Goal: Task Accomplishment & Management: Manage account settings

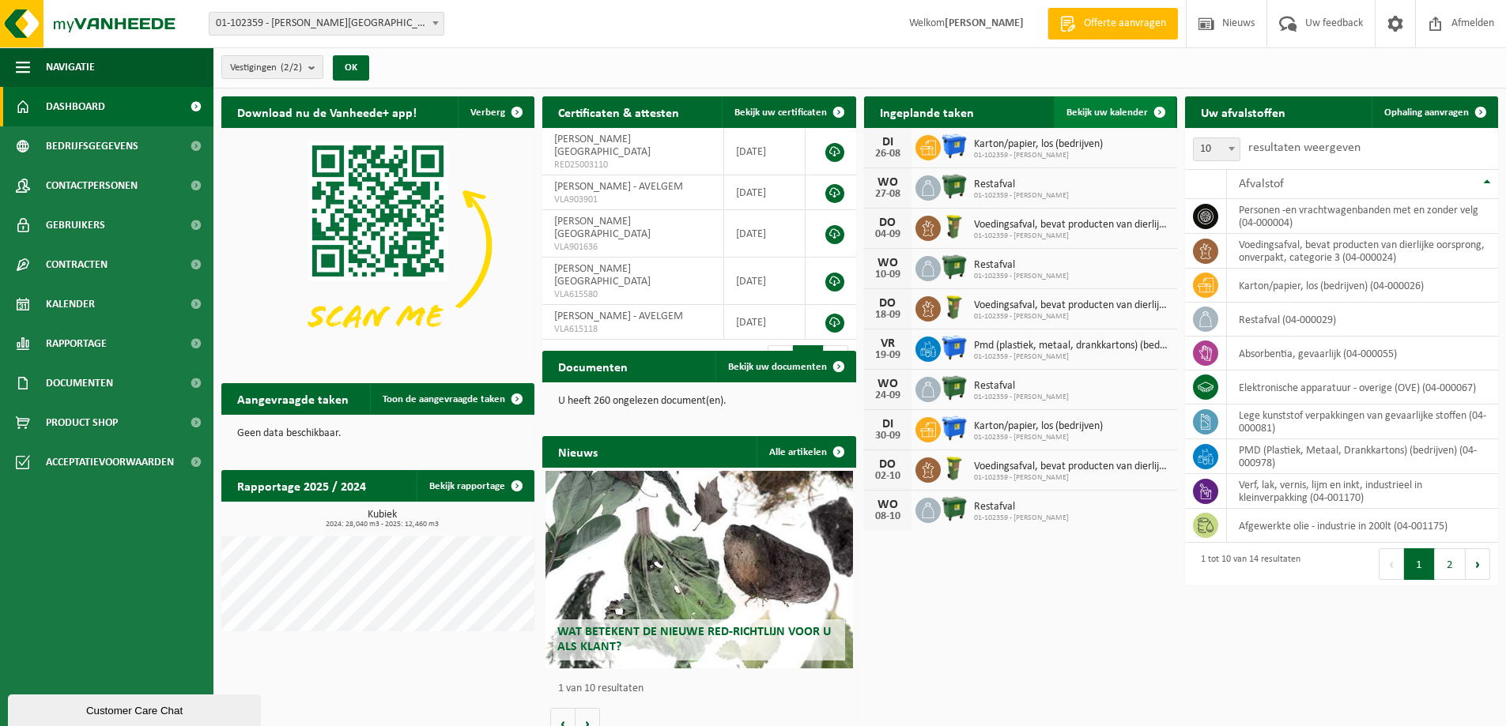
click at [1086, 112] on span "Bekijk uw kalender" at bounding box center [1106, 112] width 81 height 10
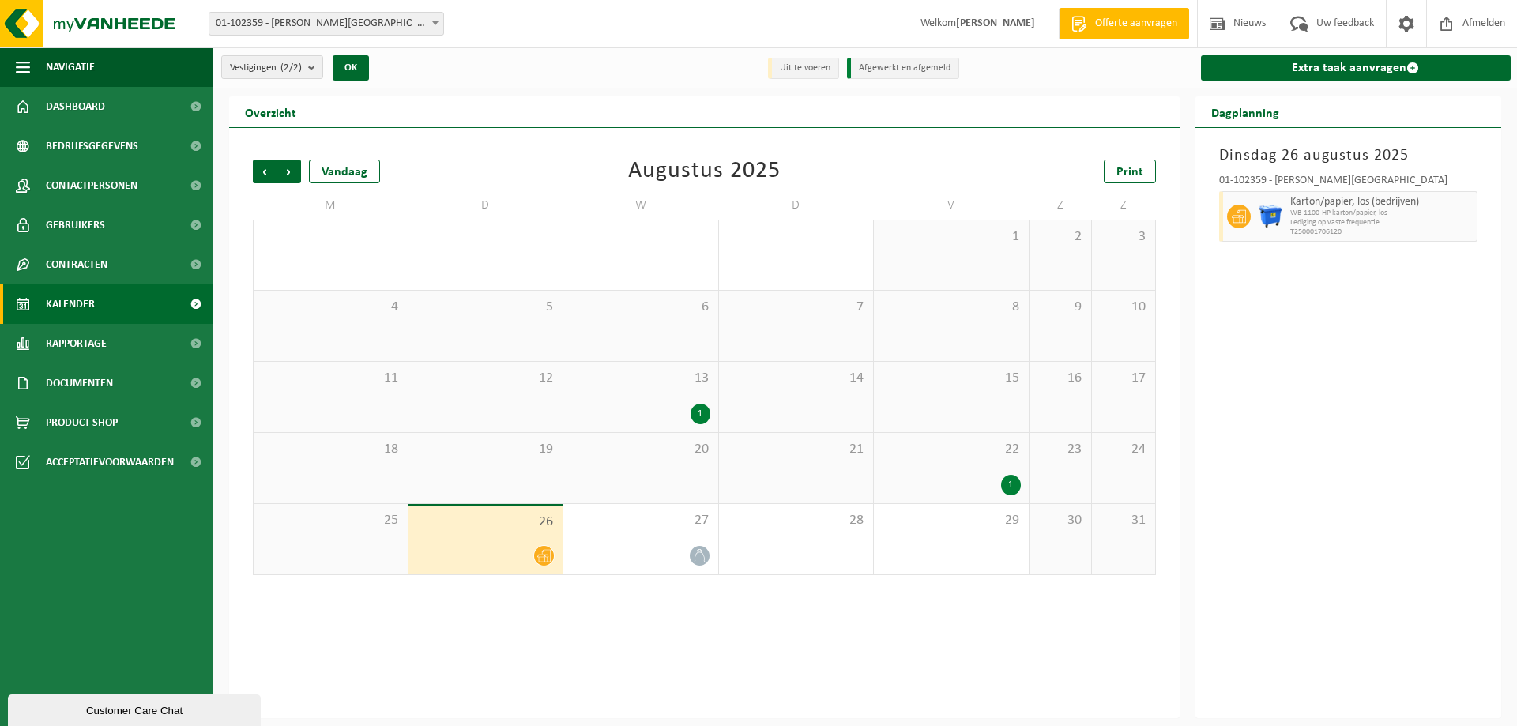
click at [698, 410] on div "1" at bounding box center [701, 414] width 20 height 21
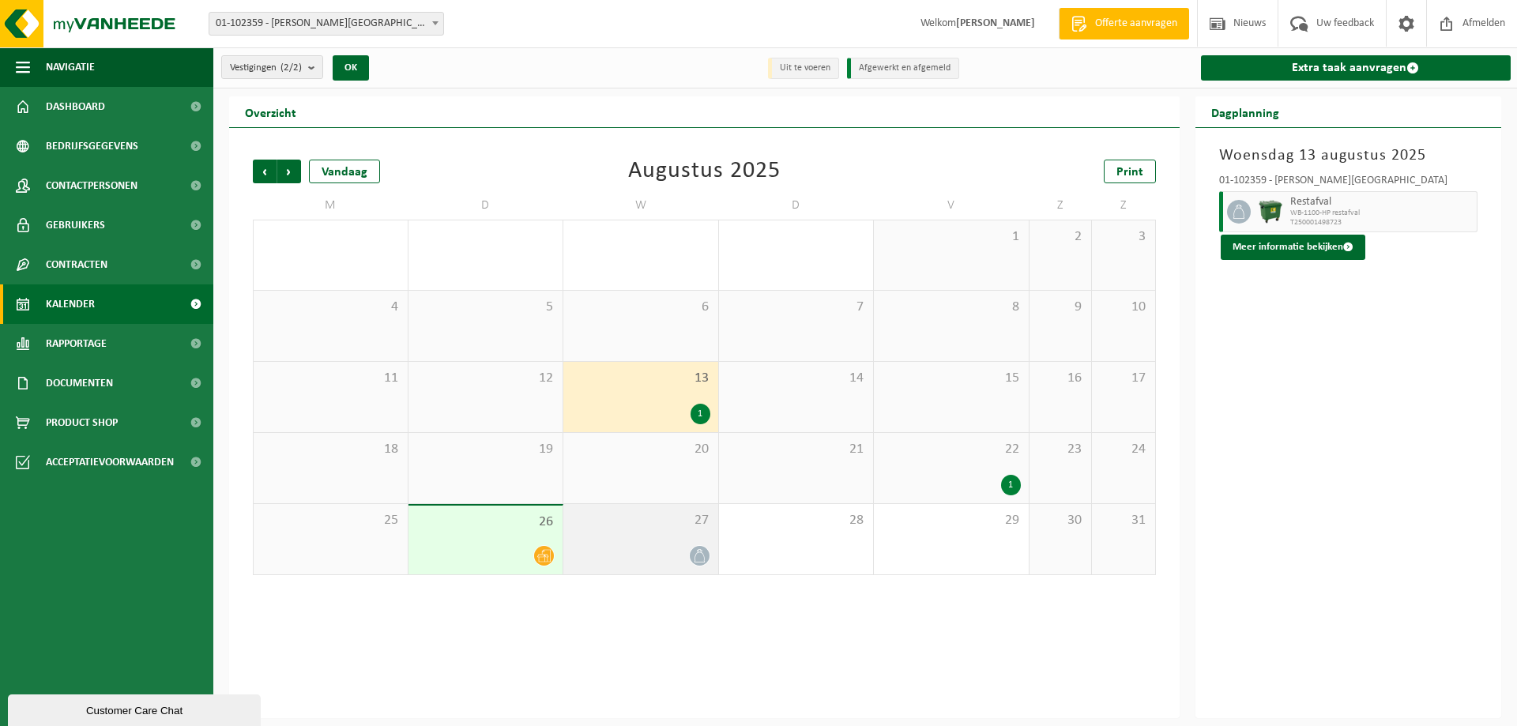
click at [677, 540] on div "27" at bounding box center [641, 539] width 155 height 70
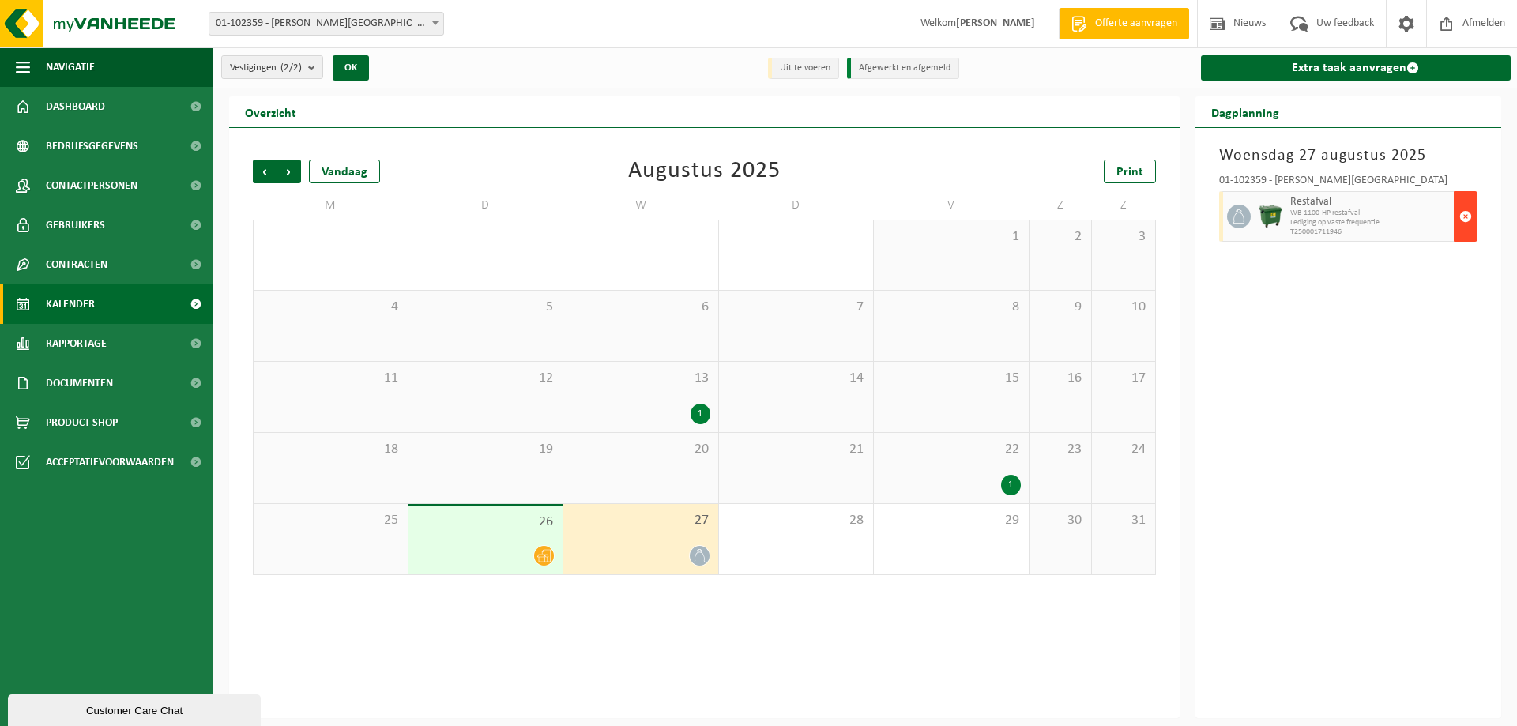
click at [1465, 213] on span "button" at bounding box center [1466, 217] width 13 height 32
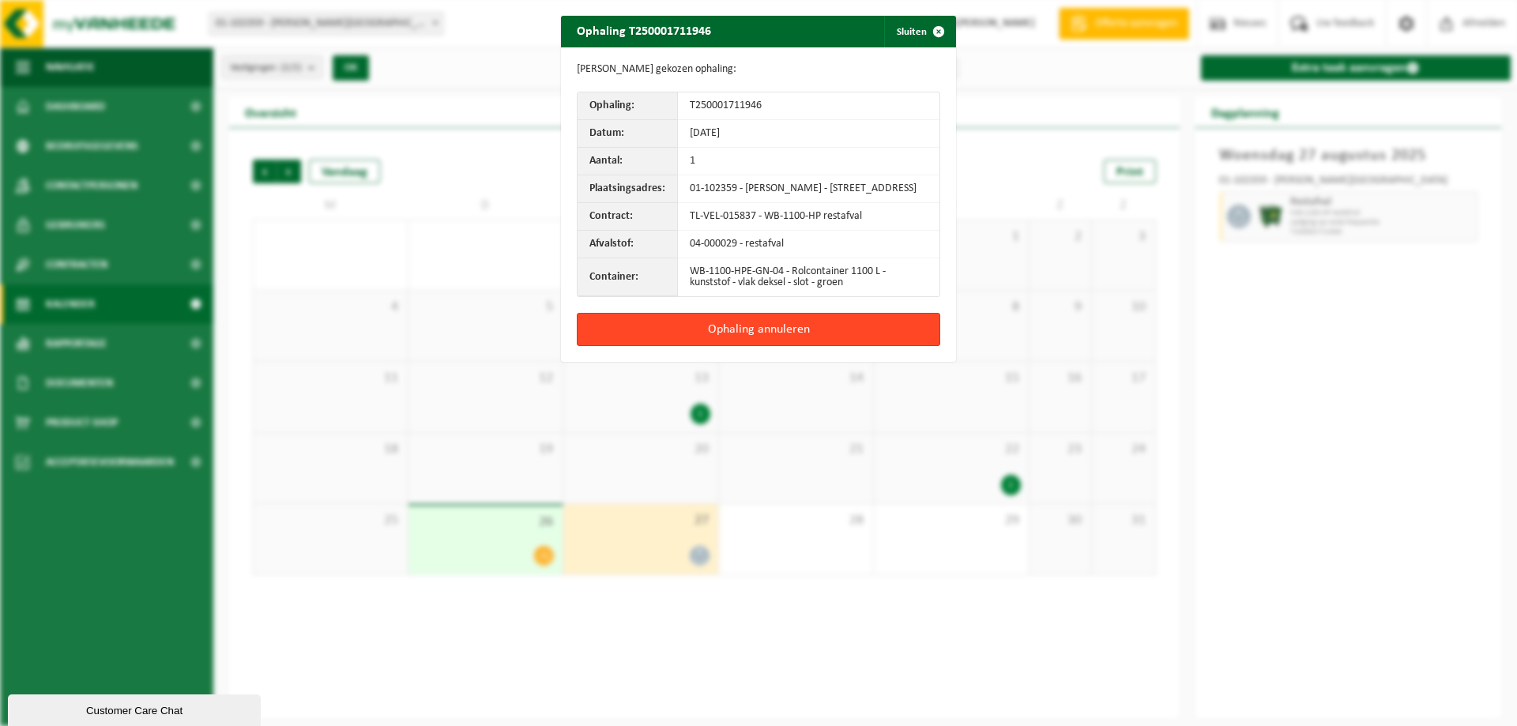
click at [793, 342] on button "Ophaling annuleren" at bounding box center [759, 329] width 364 height 33
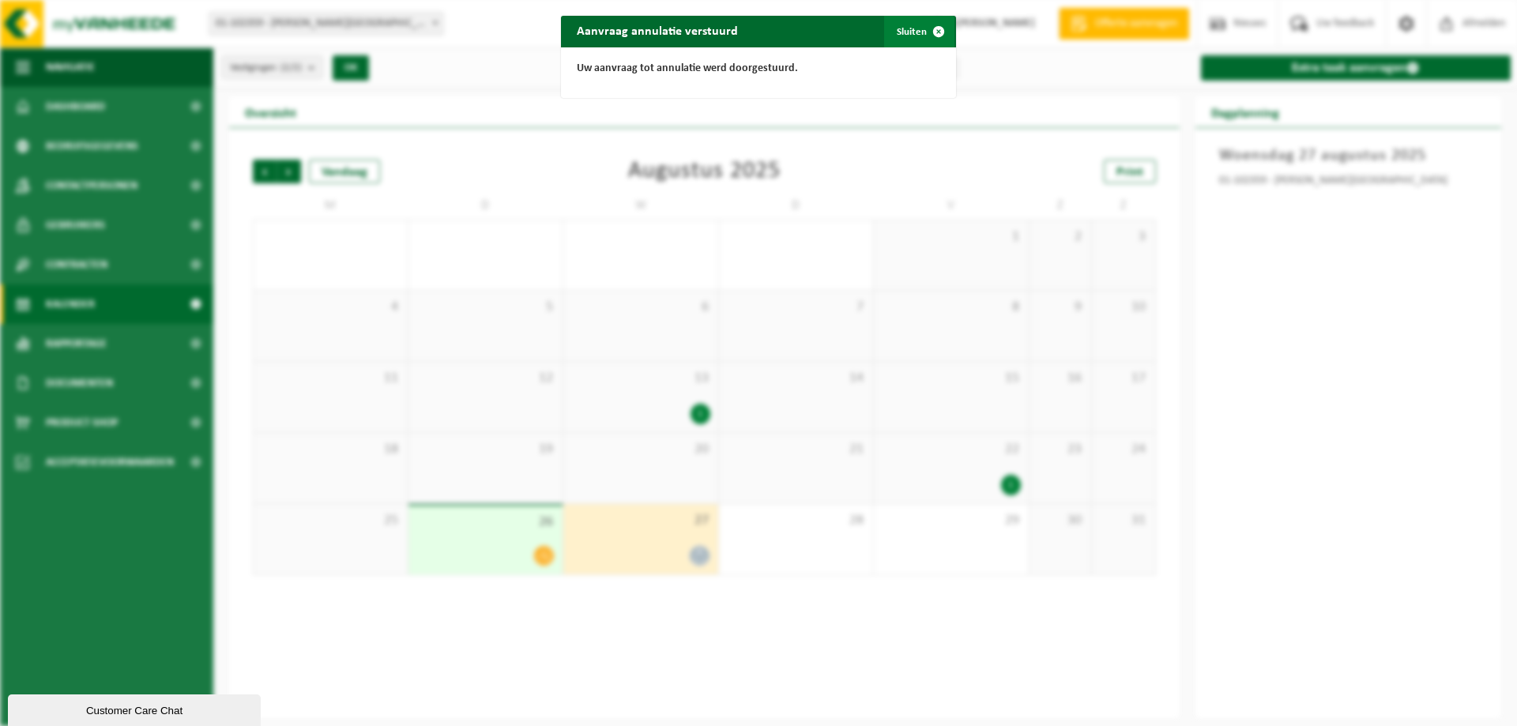
click at [914, 22] on button "Sluiten" at bounding box center [919, 32] width 70 height 32
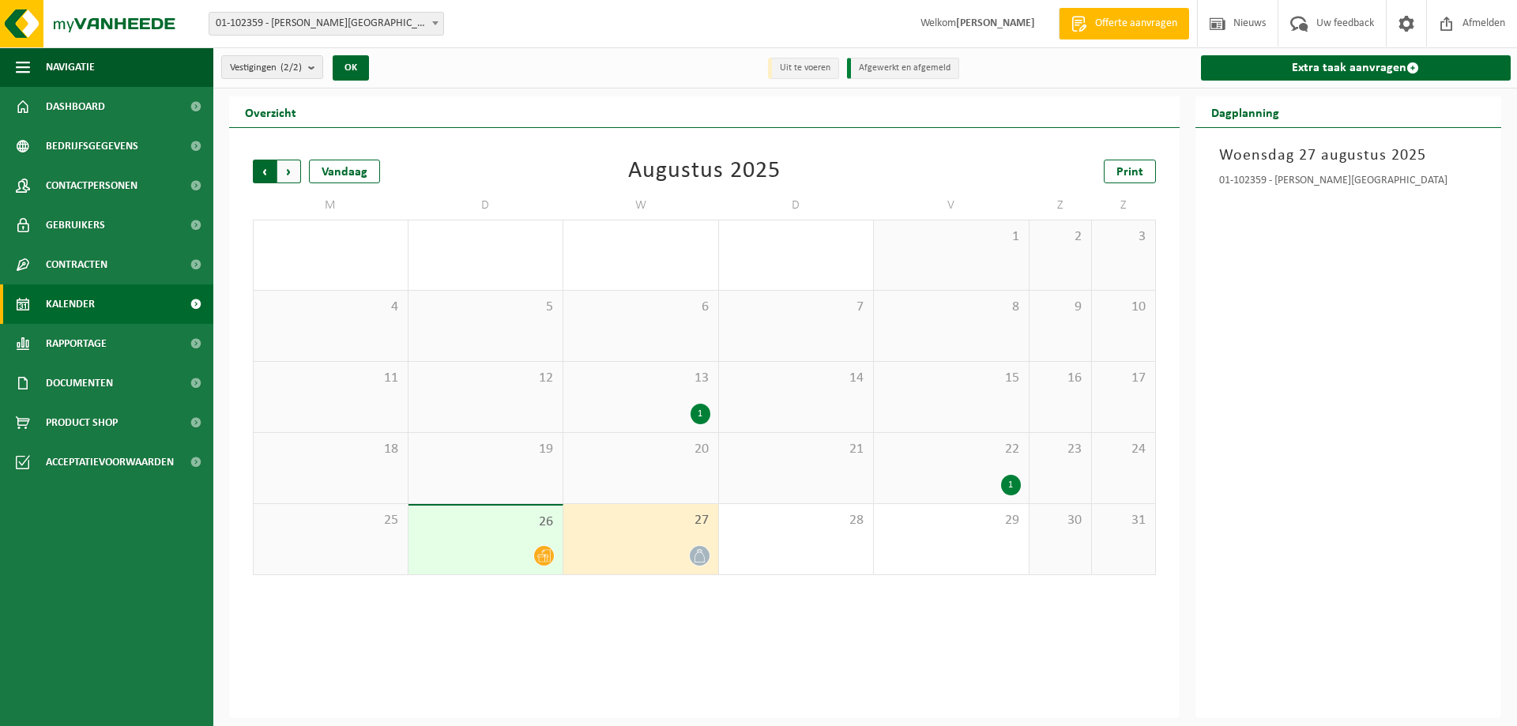
click at [282, 172] on span "Volgende" at bounding box center [289, 172] width 24 height 24
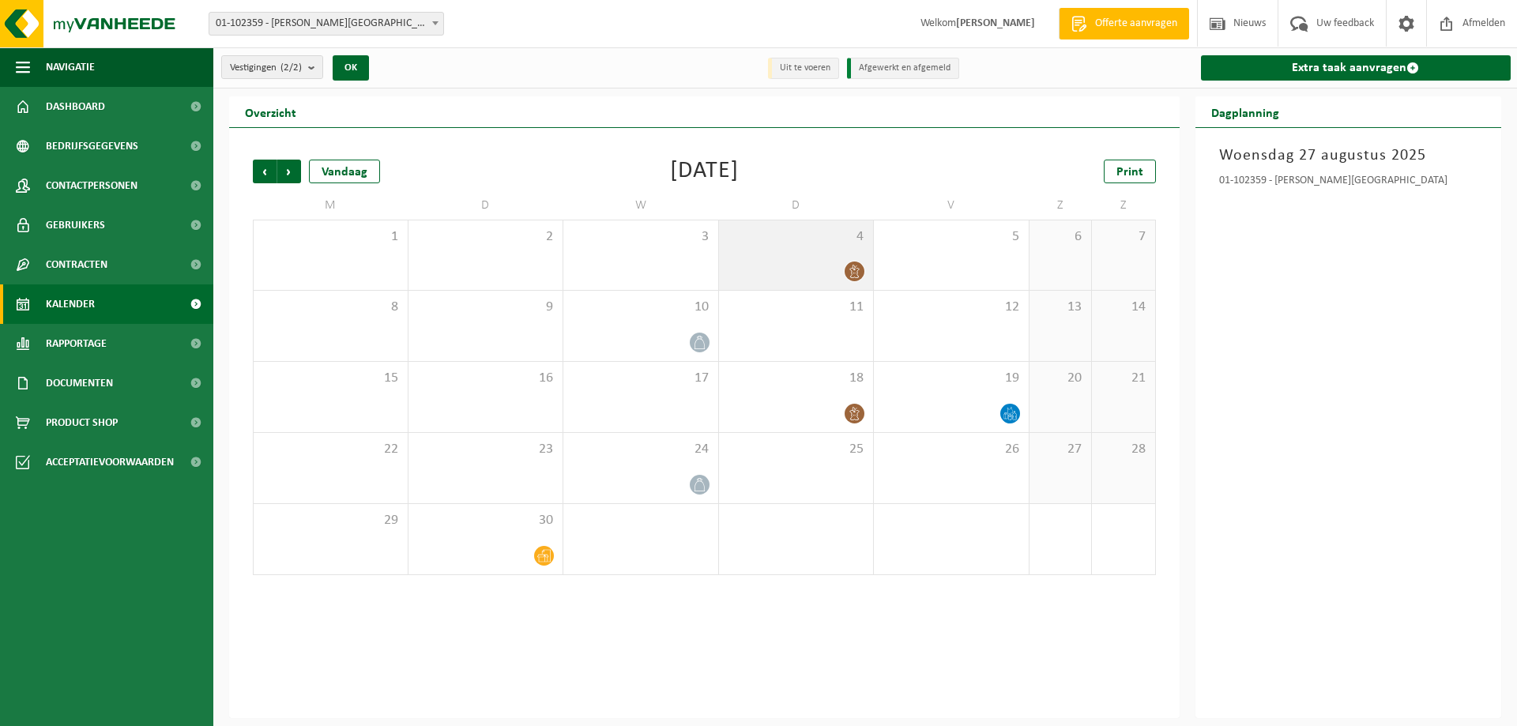
click at [849, 266] on icon at bounding box center [854, 271] width 13 height 13
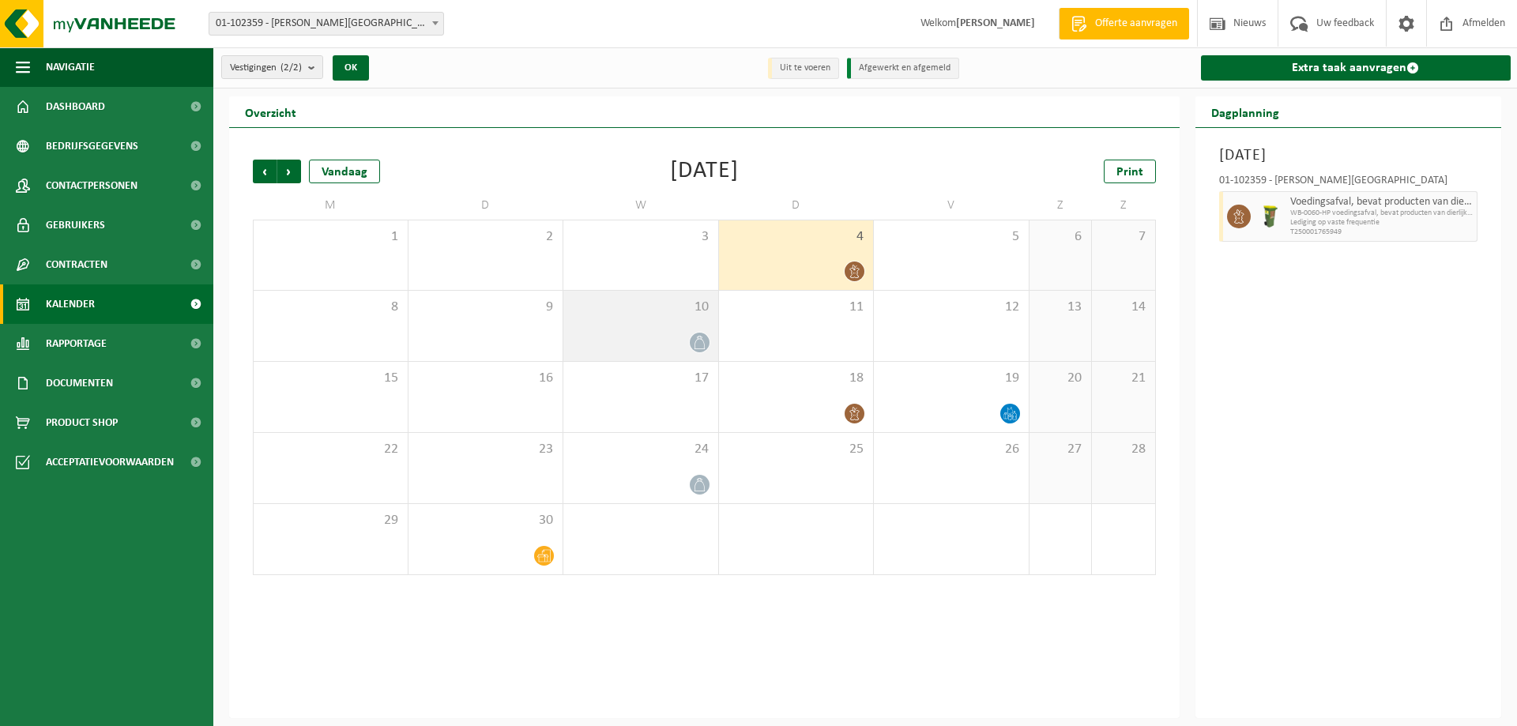
click at [707, 341] on span at bounding box center [700, 343] width 20 height 20
